Goal: Information Seeking & Learning: Get advice/opinions

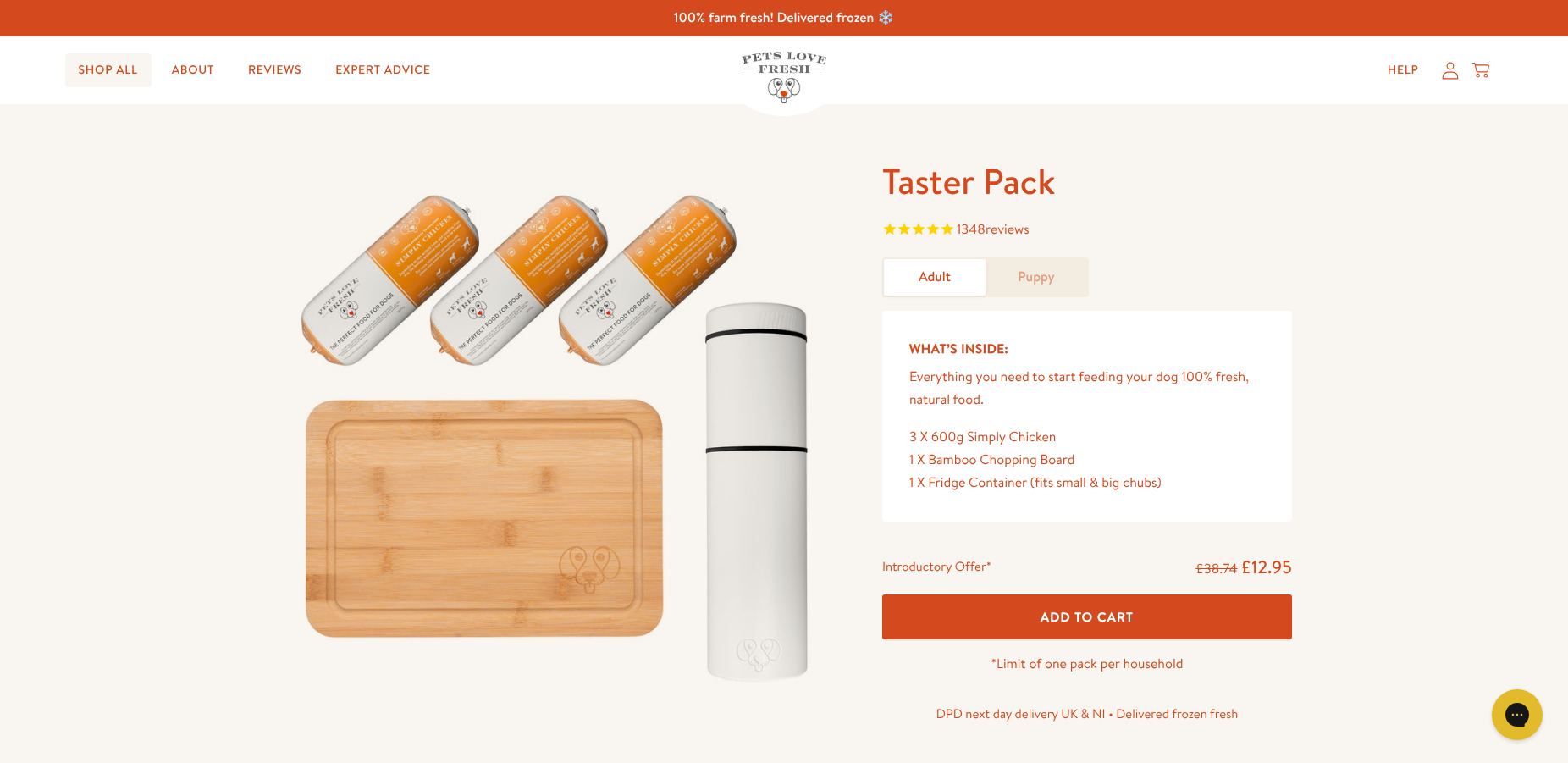
click at [119, 68] on link "Shop All" at bounding box center [108, 70] width 87 height 33
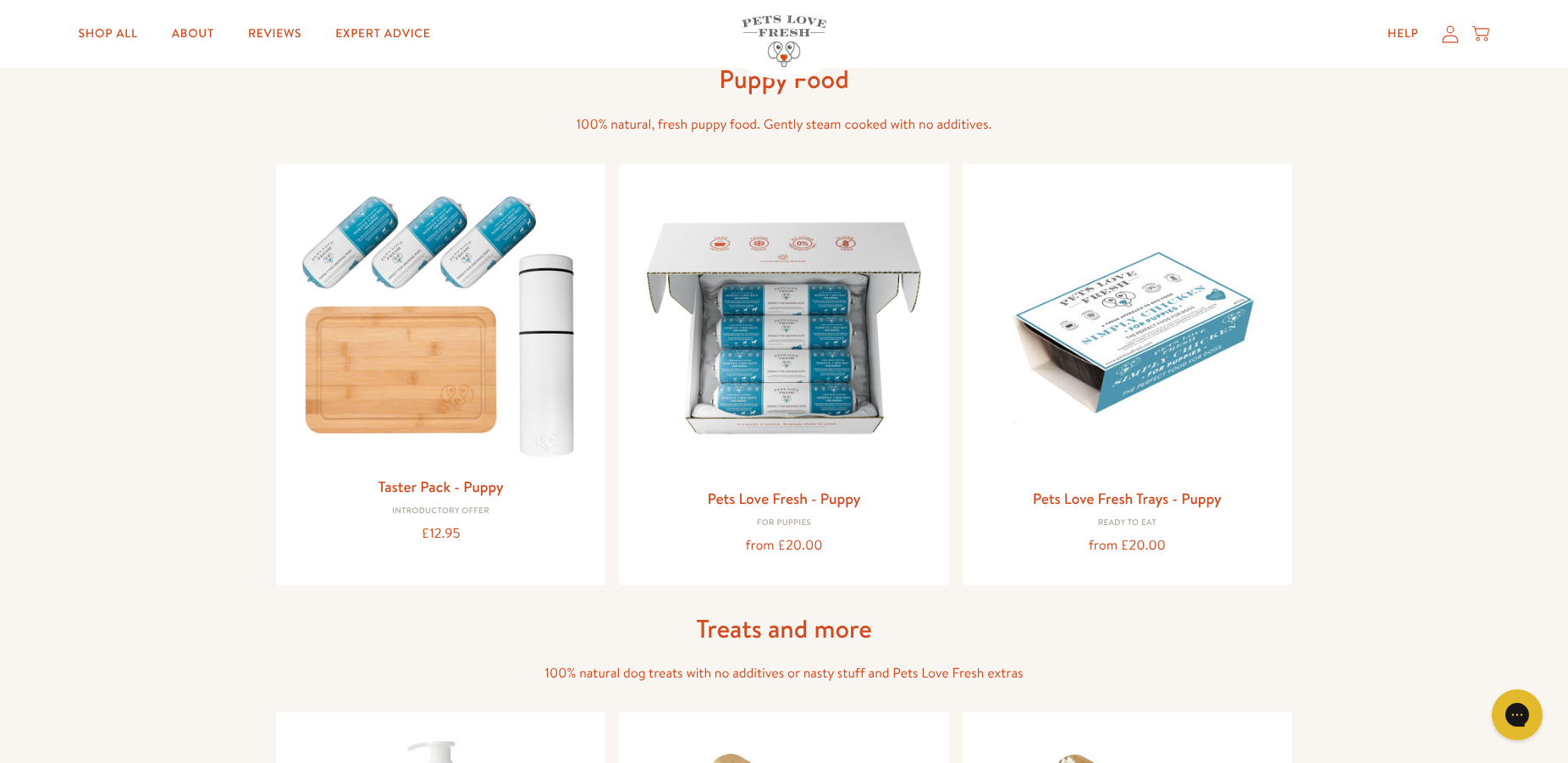
scroll to position [636, 0]
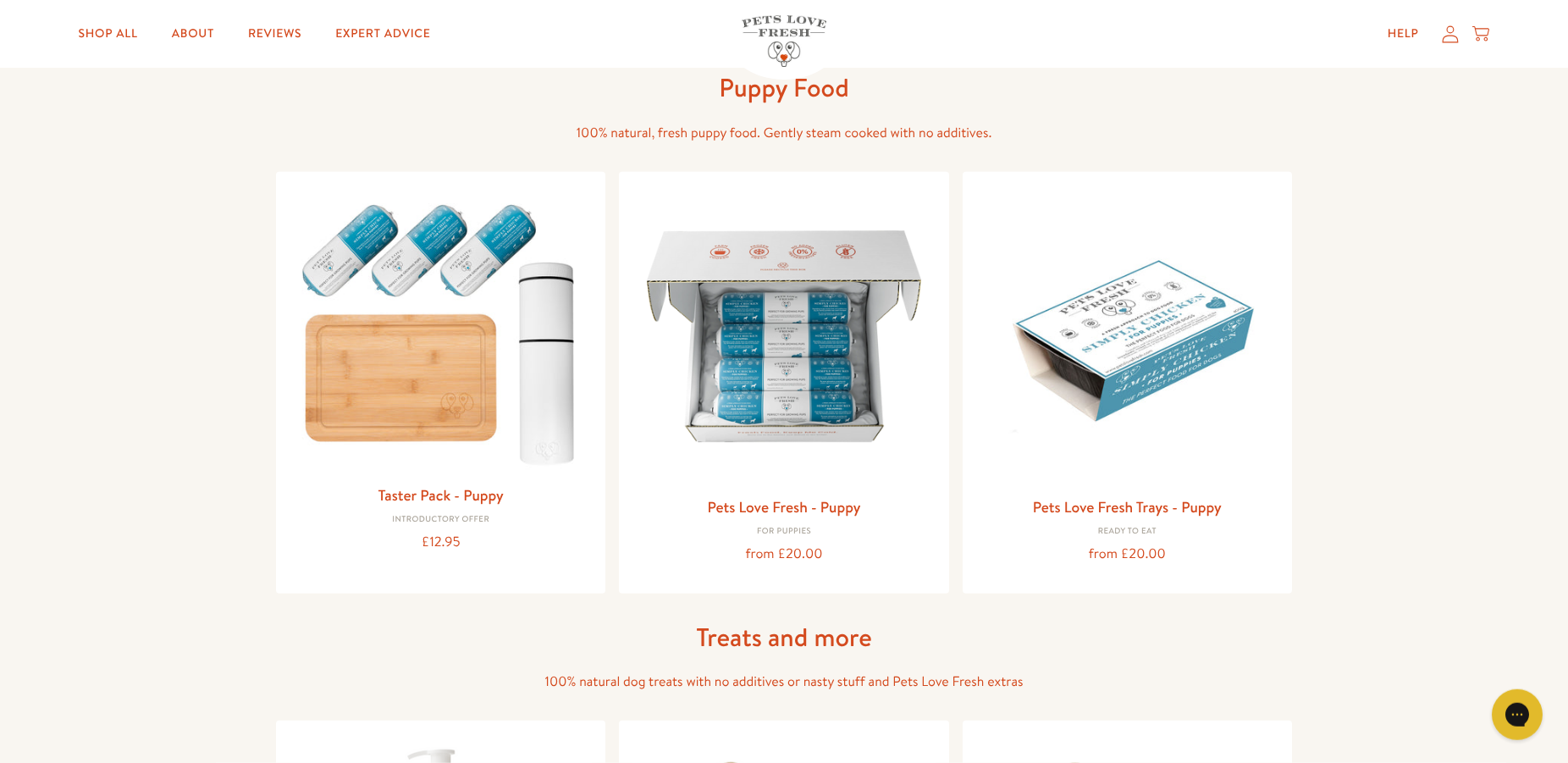
drag, startPoint x: 1557, startPoint y: 172, endPoint x: 1559, endPoint y: 160, distance: 12.2
click at [1560, 160] on div "Adult Dog Food 100% Natural, Fresh Dog Food. Gently steam cooked with no additi…" at bounding box center [784, 772] width 1568 height 2610
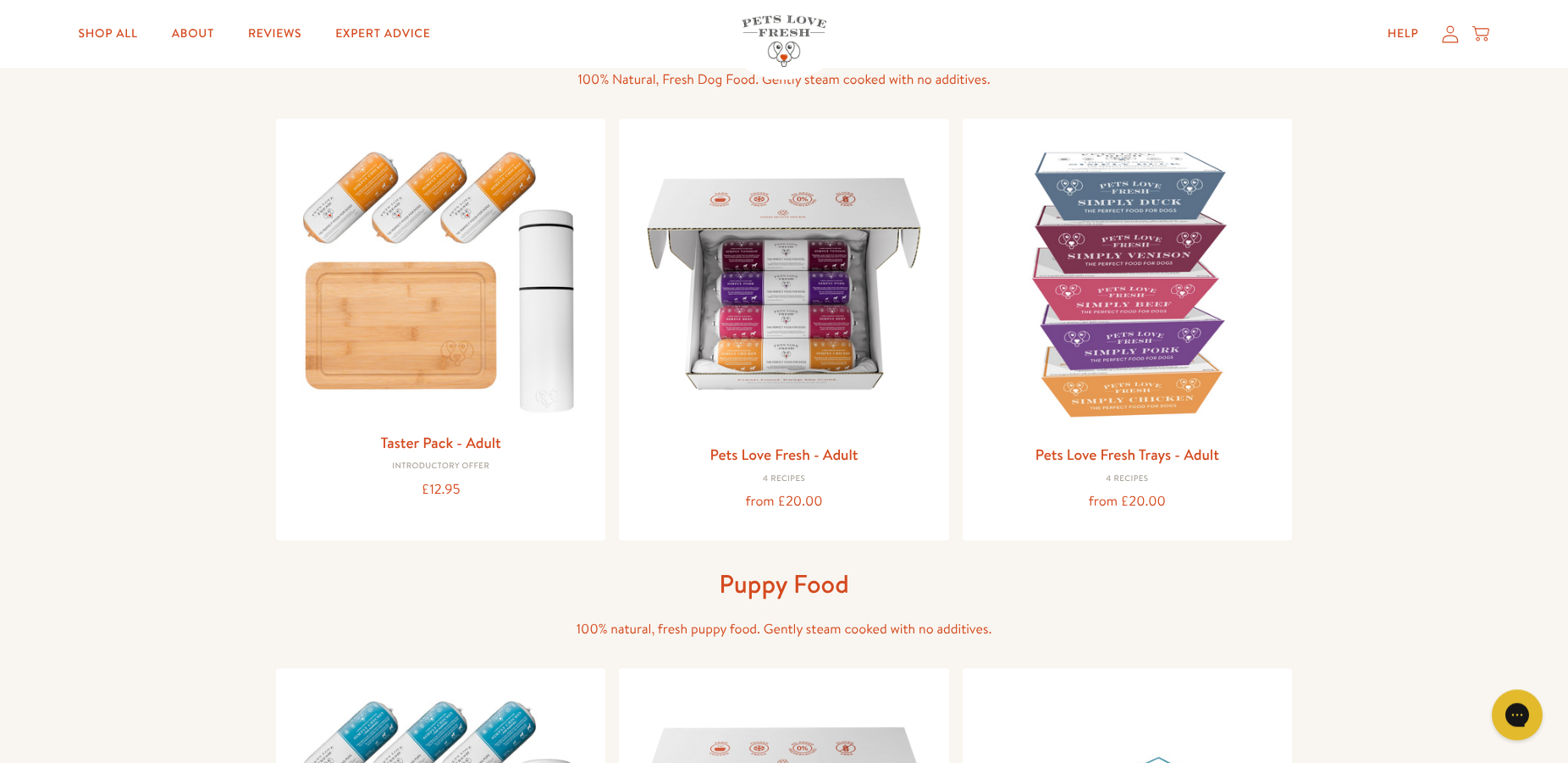
scroll to position [131, 0]
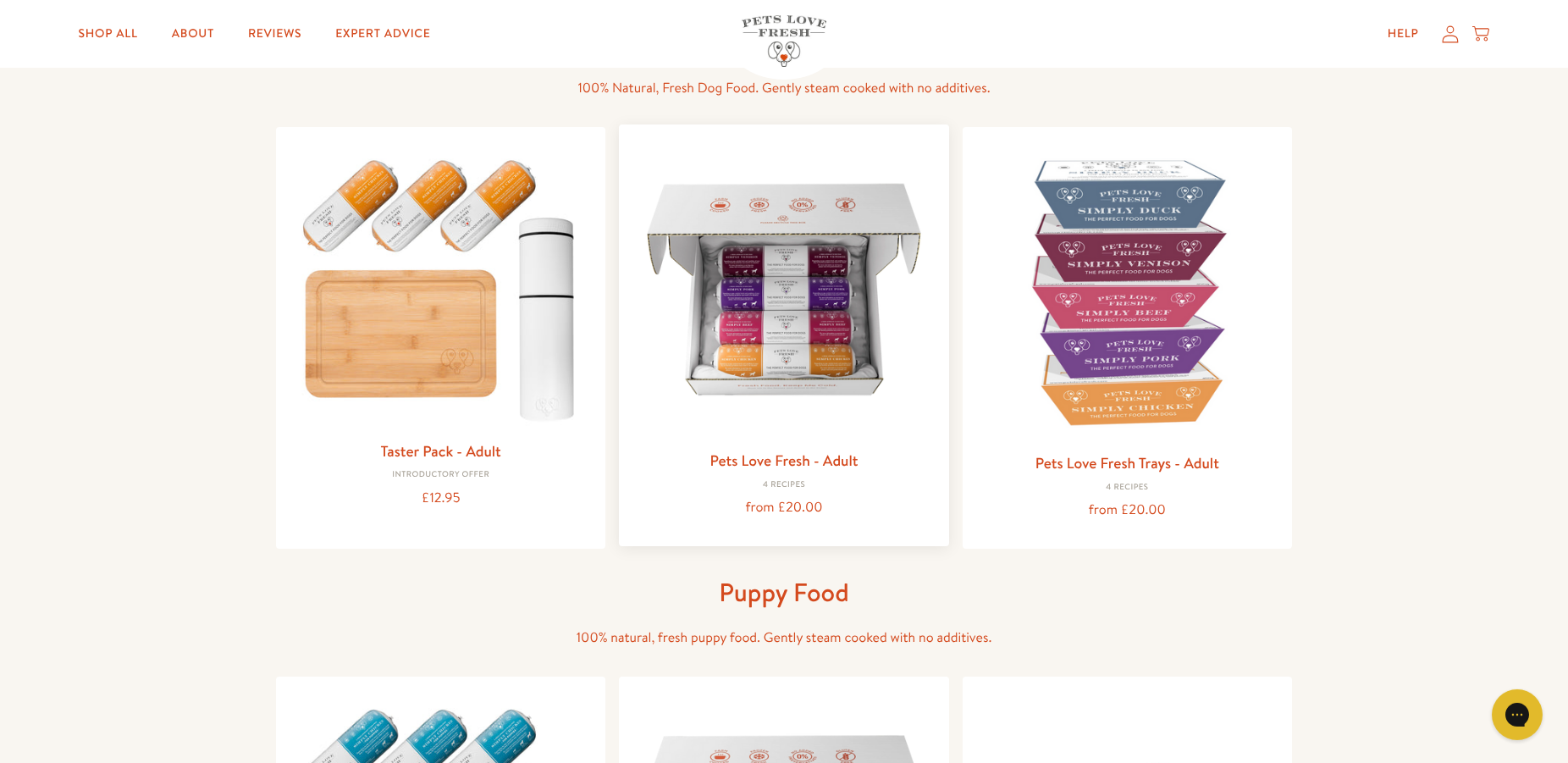
click at [805, 460] on link "Pets Love Fresh - Adult" at bounding box center [783, 460] width 148 height 21
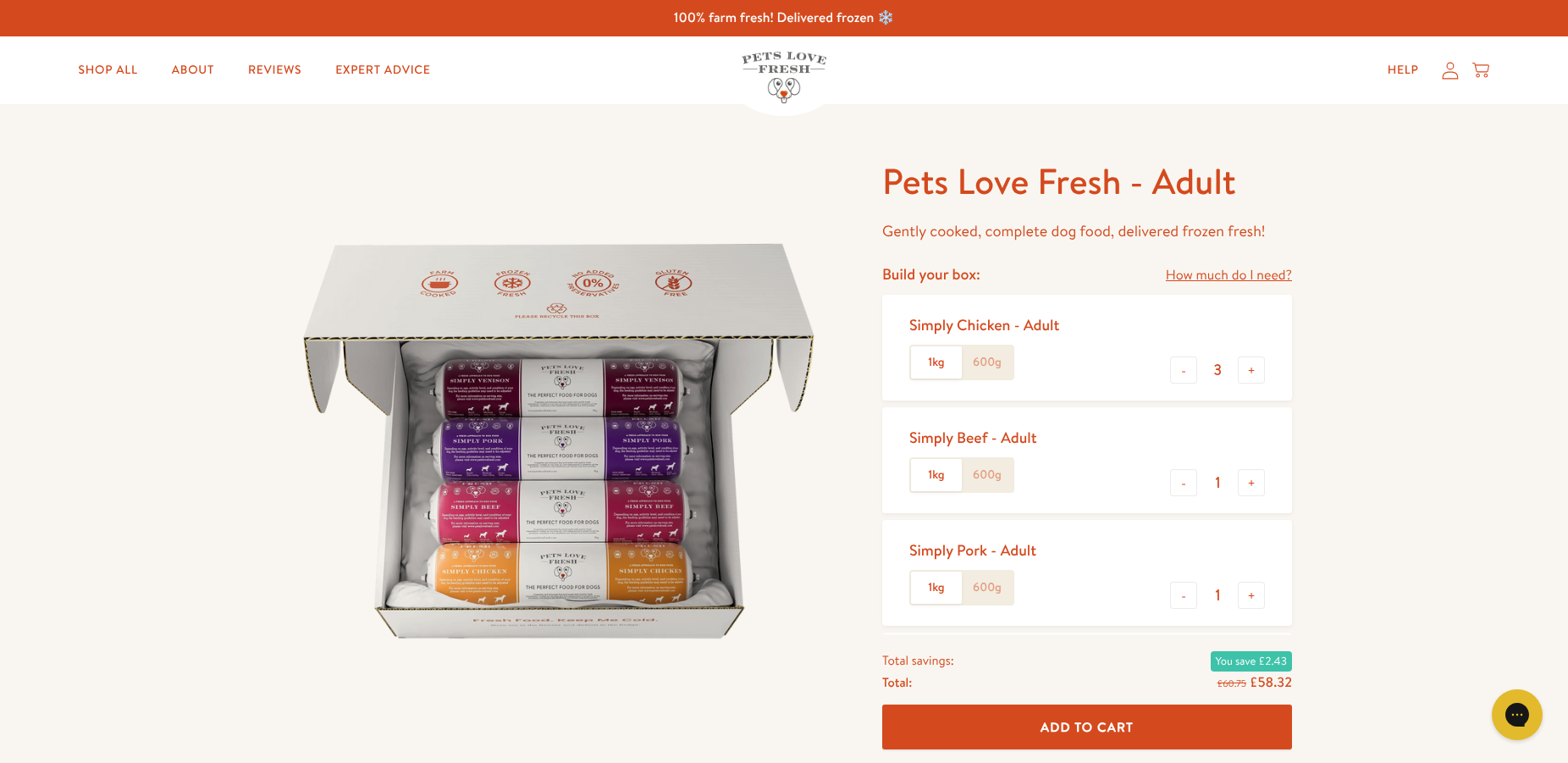
click at [939, 360] on label "1kg" at bounding box center [936, 363] width 51 height 33
click at [0, 0] on input "1kg" at bounding box center [0, 0] width 0 height 0
click at [939, 360] on label "1kg" at bounding box center [936, 363] width 51 height 33
click at [0, 0] on input "1kg" at bounding box center [0, 0] width 0 height 0
click at [939, 360] on label "1kg" at bounding box center [936, 363] width 51 height 33
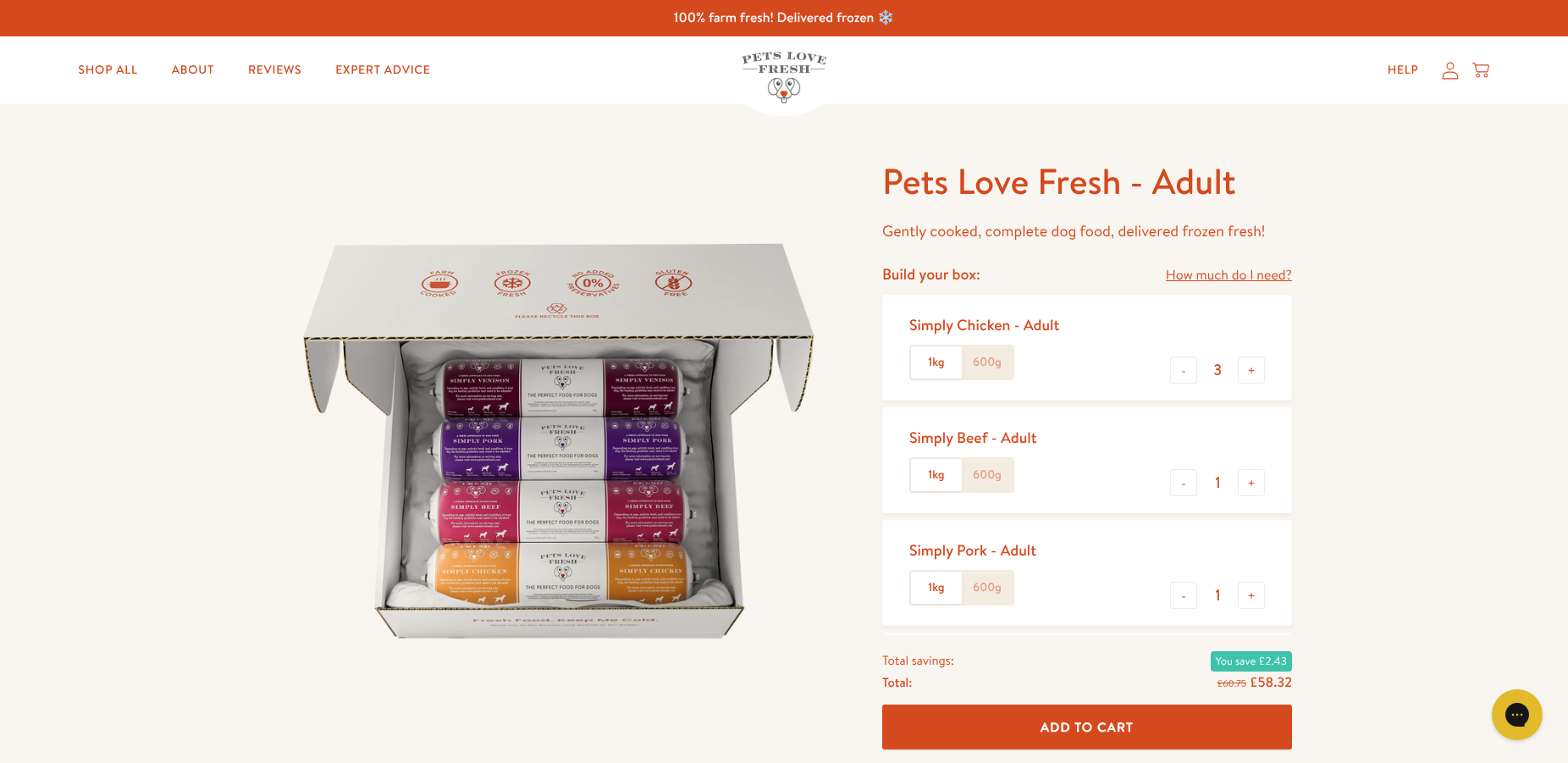
click at [0, 0] on input "1kg" at bounding box center [0, 0] width 0 height 0
click at [988, 362] on label "600g" at bounding box center [986, 363] width 51 height 33
click at [0, 0] on input "600g" at bounding box center [0, 0] width 0 height 0
click at [1186, 482] on button "-" at bounding box center [1184, 483] width 27 height 27
type input "0"
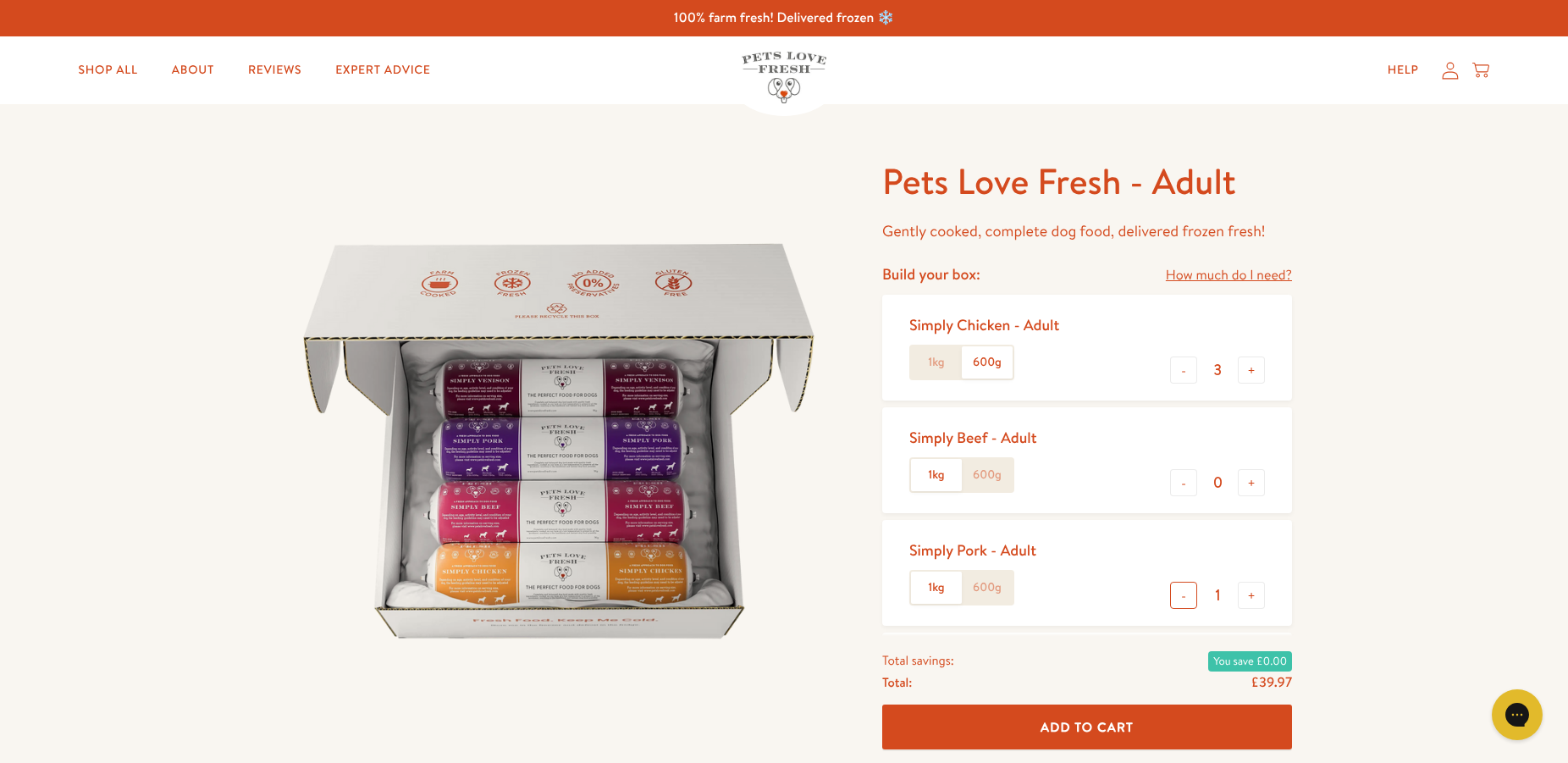
click at [1177, 601] on button "-" at bounding box center [1184, 596] width 27 height 27
type input "0"
click at [984, 366] on label "600g" at bounding box center [986, 363] width 51 height 33
click at [0, 0] on input "600g" at bounding box center [0, 0] width 0 height 0
click at [984, 366] on label "600g" at bounding box center [986, 363] width 51 height 33
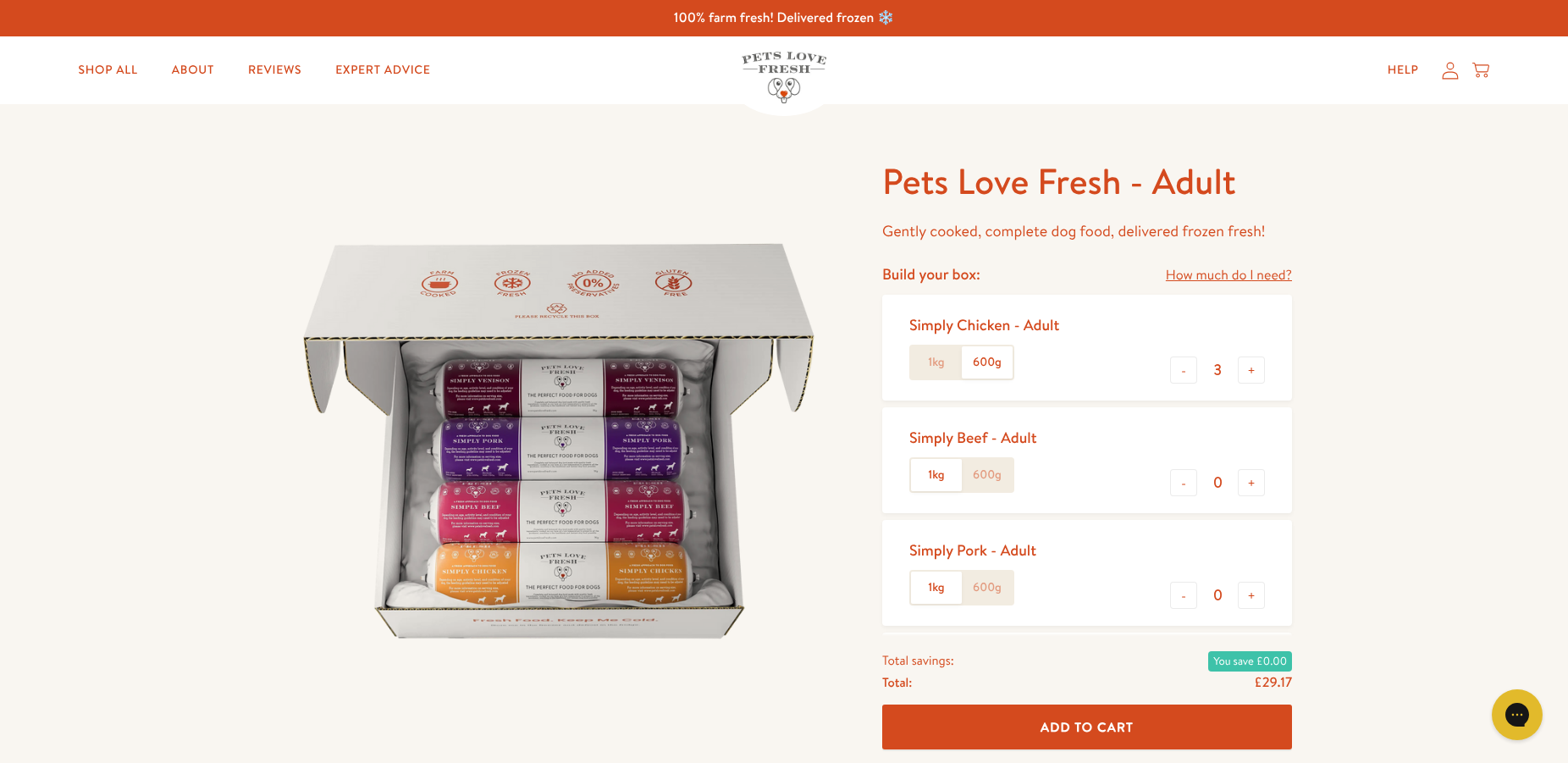
click at [0, 0] on input "600g" at bounding box center [0, 0] width 0 height 0
click at [934, 365] on label "1kg" at bounding box center [936, 363] width 51 height 33
click at [0, 0] on input "1kg" at bounding box center [0, 0] width 0 height 0
click at [987, 370] on label "600g" at bounding box center [986, 363] width 51 height 33
click at [0, 0] on input "600g" at bounding box center [0, 0] width 0 height 0
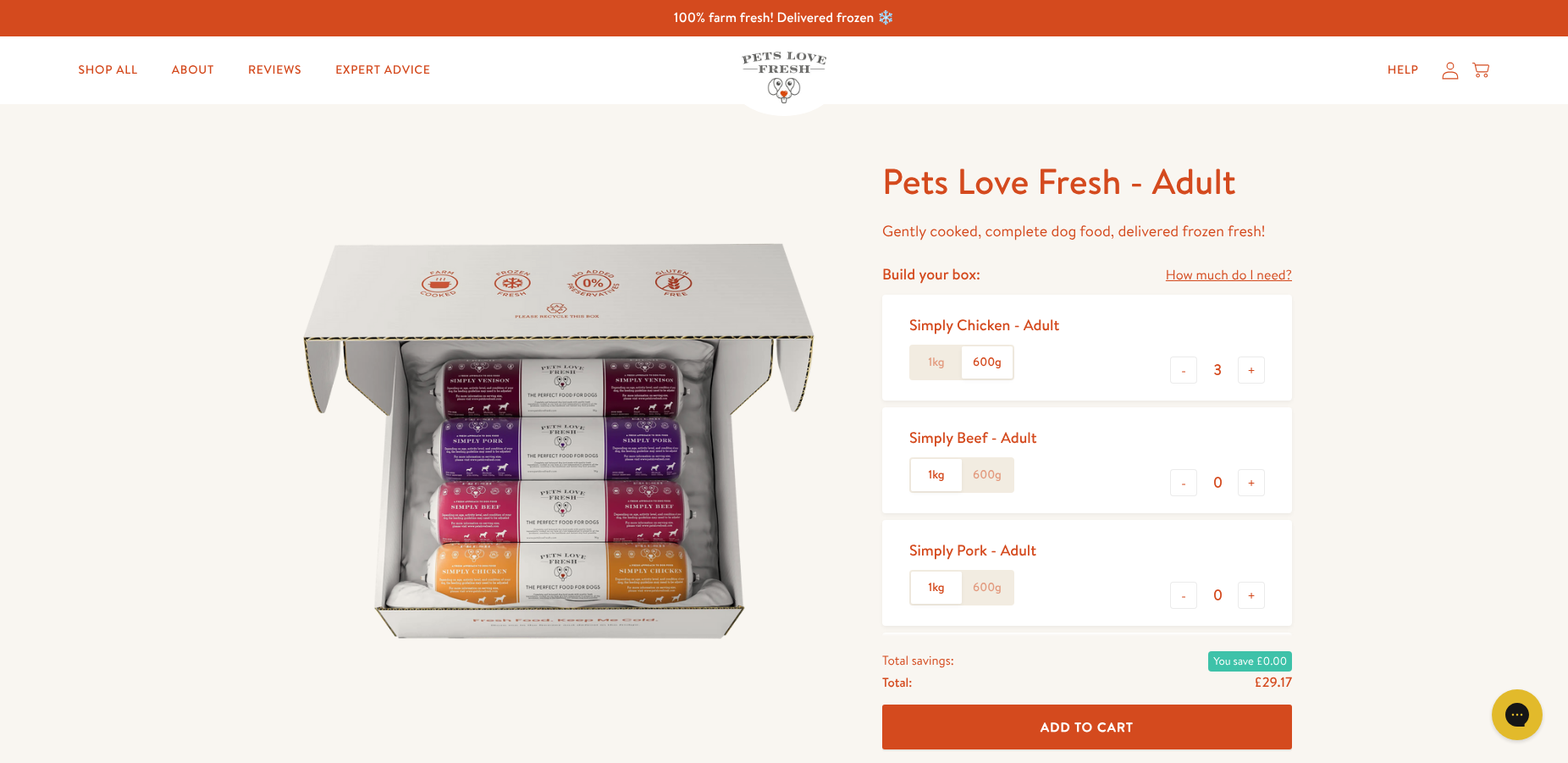
click at [943, 370] on label "1kg" at bounding box center [936, 363] width 51 height 33
click at [0, 0] on input "1kg" at bounding box center [0, 0] width 0 height 0
click at [1207, 276] on link "How much do I need?" at bounding box center [1228, 276] width 126 height 23
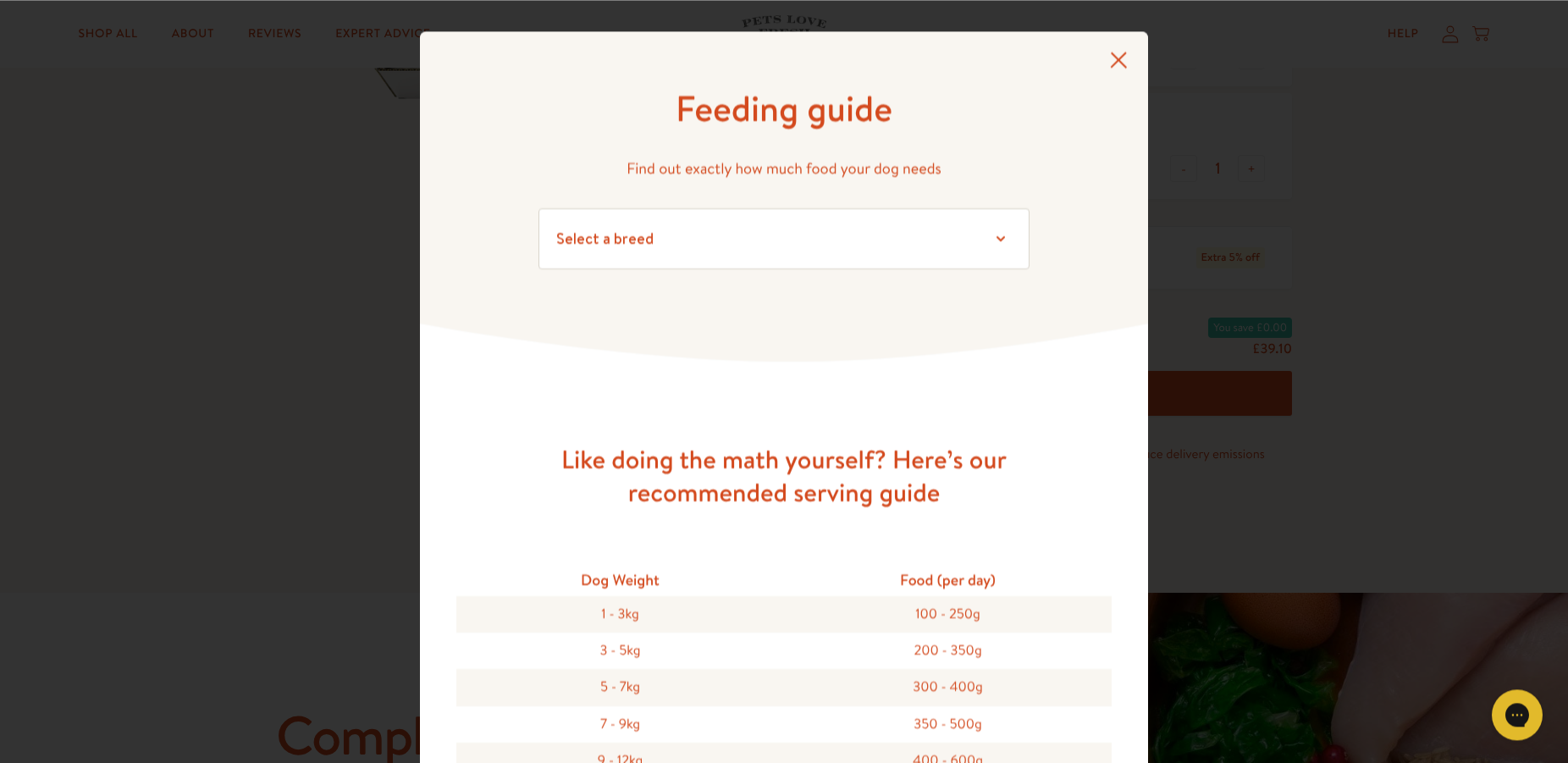
scroll to position [547, 0]
drag, startPoint x: 1070, startPoint y: 487, endPoint x: 1067, endPoint y: 501, distance: 14.3
click at [539, 209] on select "Select a breed Affenpinscher Afghan hound Airedale terrier Akita Alaskan Malamu…" at bounding box center [784, 239] width 491 height 61
select select "30"
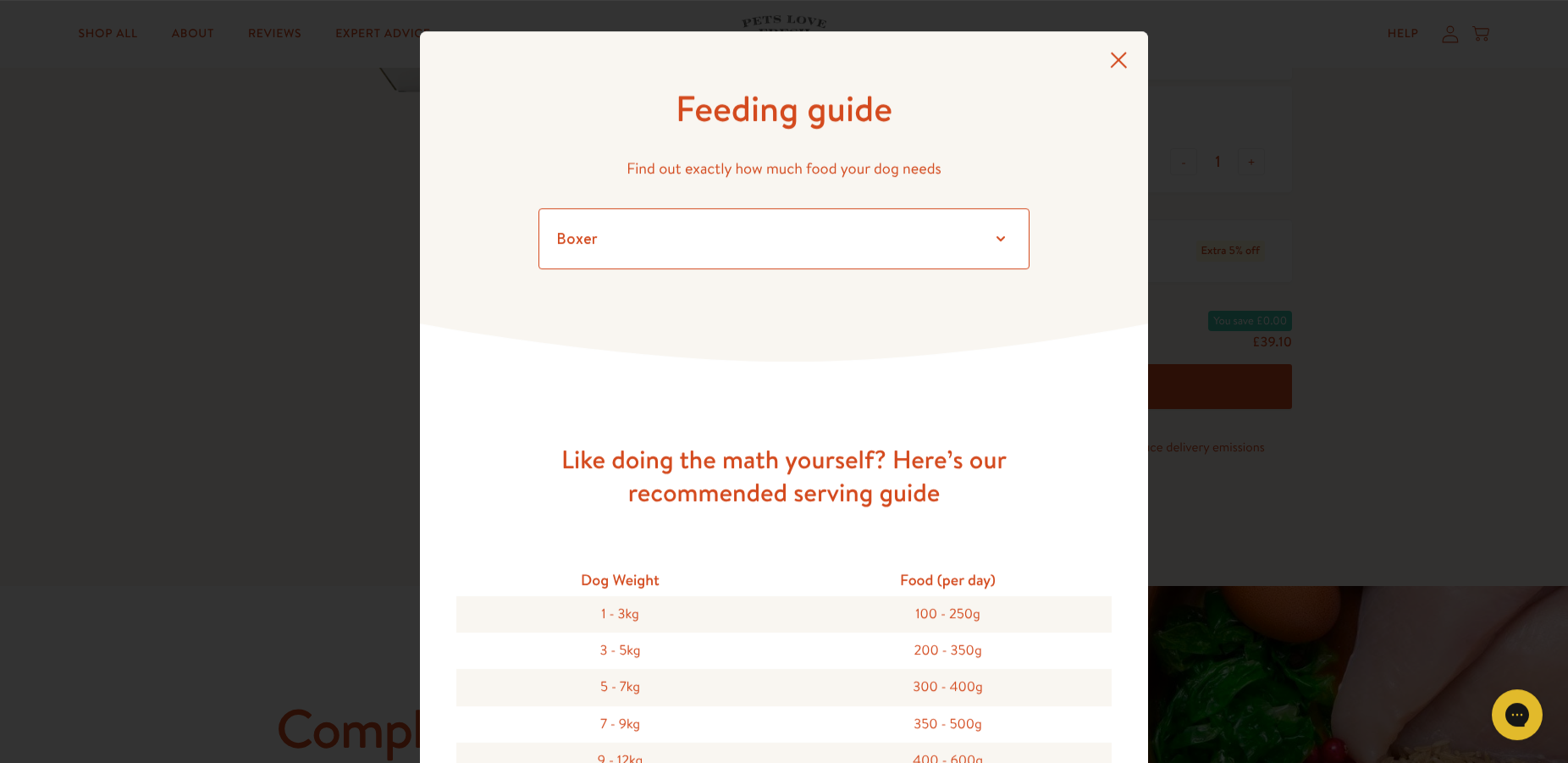
click option "Poodle" at bounding box center [0, 0] width 0 height 0
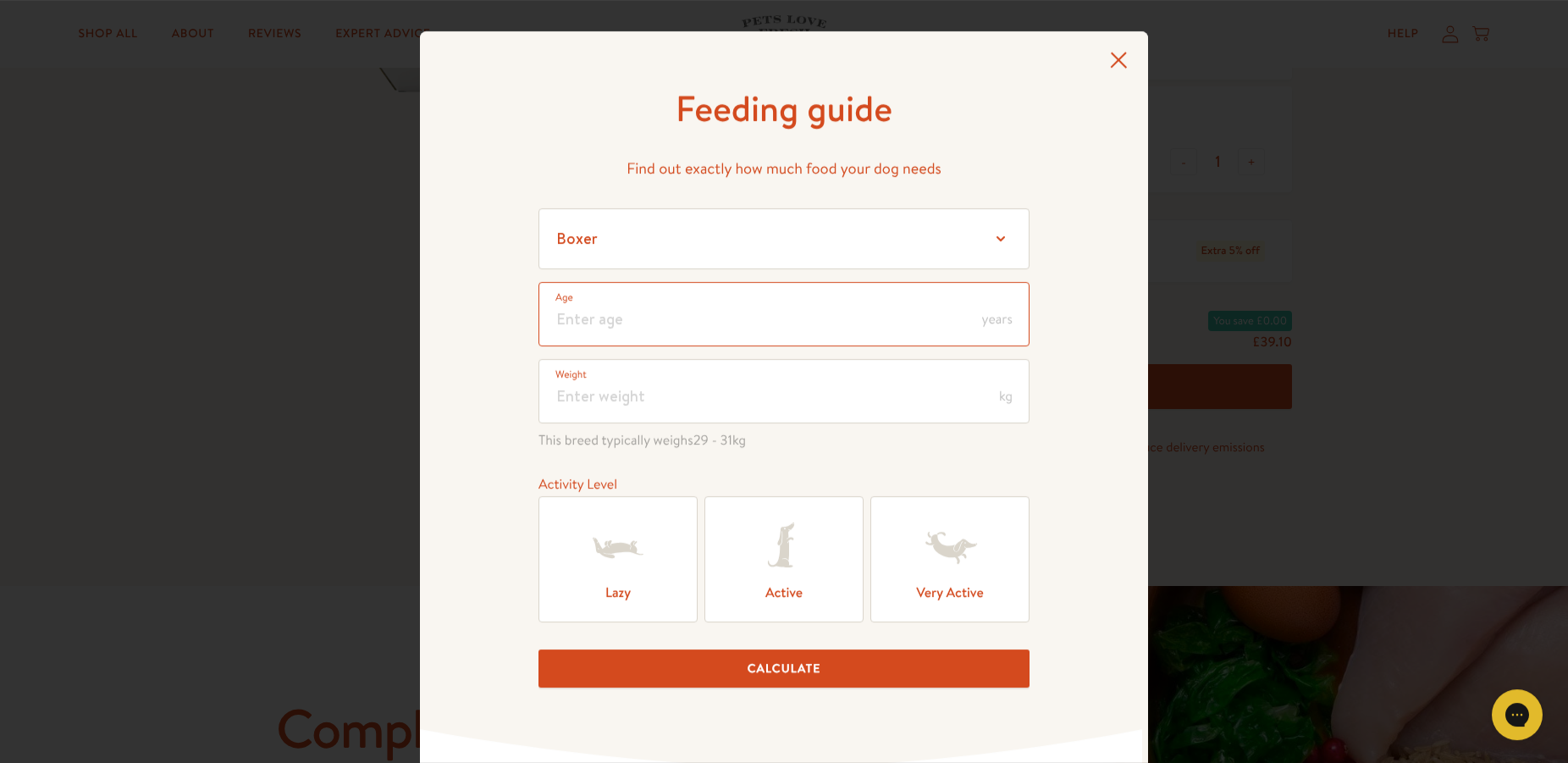
click at [626, 324] on input "number" at bounding box center [784, 314] width 491 height 64
type input "2"
click at [599, 397] on input "number" at bounding box center [784, 391] width 491 height 64
type input "16"
click at [606, 553] on icon at bounding box center [618, 548] width 50 height 21
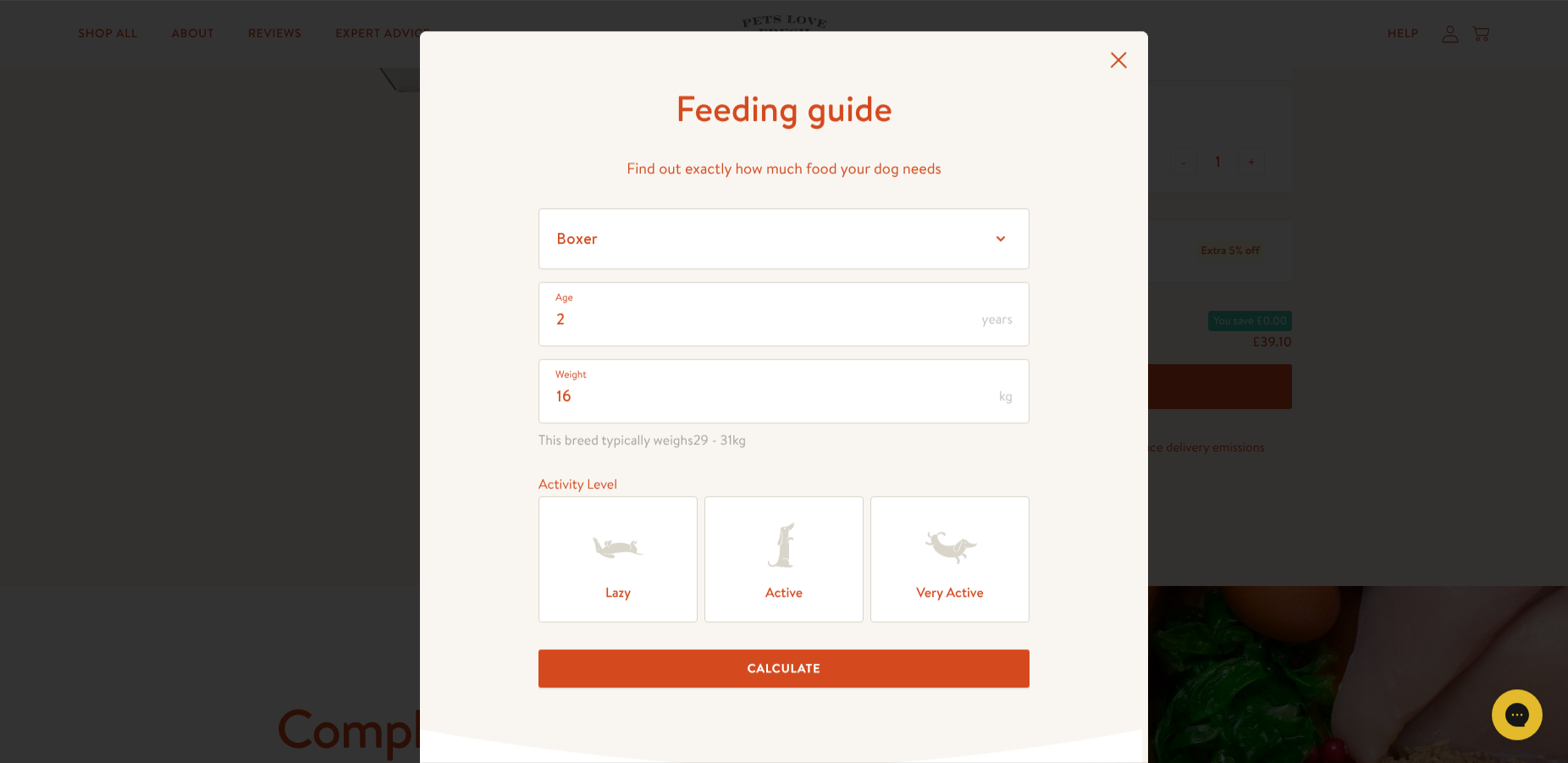
click at [0, 0] on input "Lazy" at bounding box center [0, 0] width 0 height 0
click at [783, 676] on button "Calculate" at bounding box center [784, 669] width 491 height 38
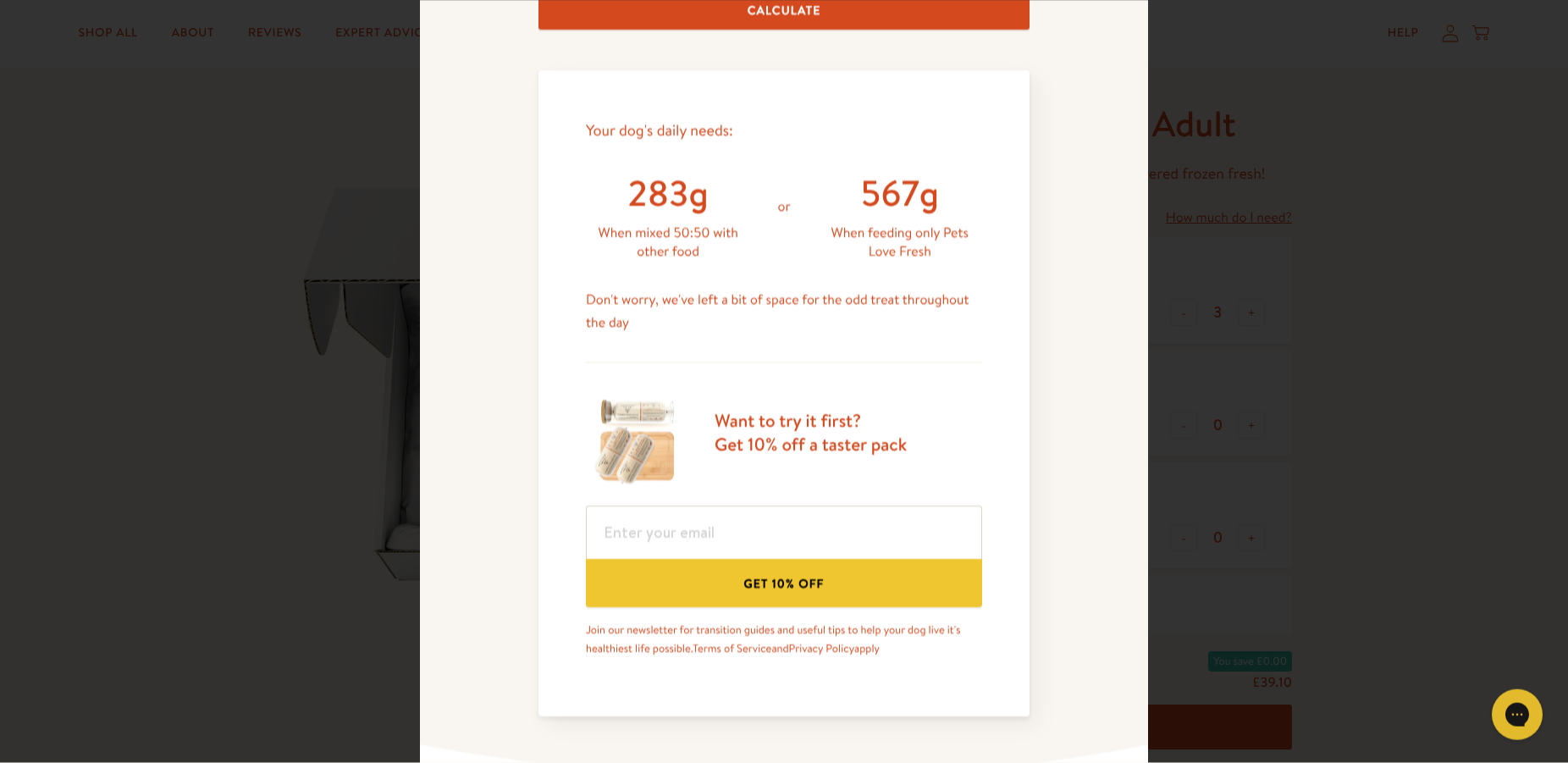
scroll to position [26, 0]
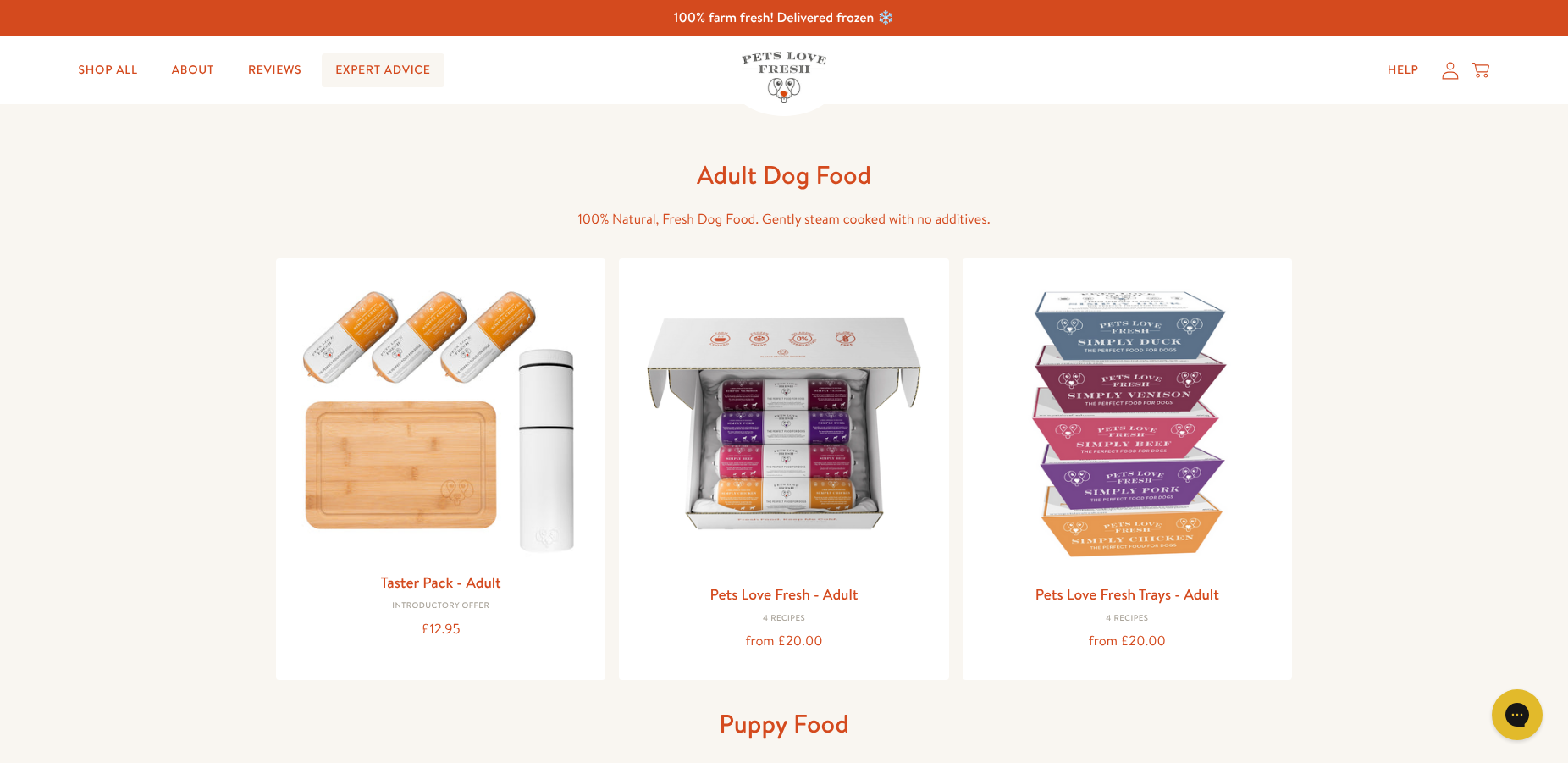
click at [397, 69] on link "Expert Advice" at bounding box center [383, 70] width 122 height 33
